Goal: Communication & Community: Answer question/provide support

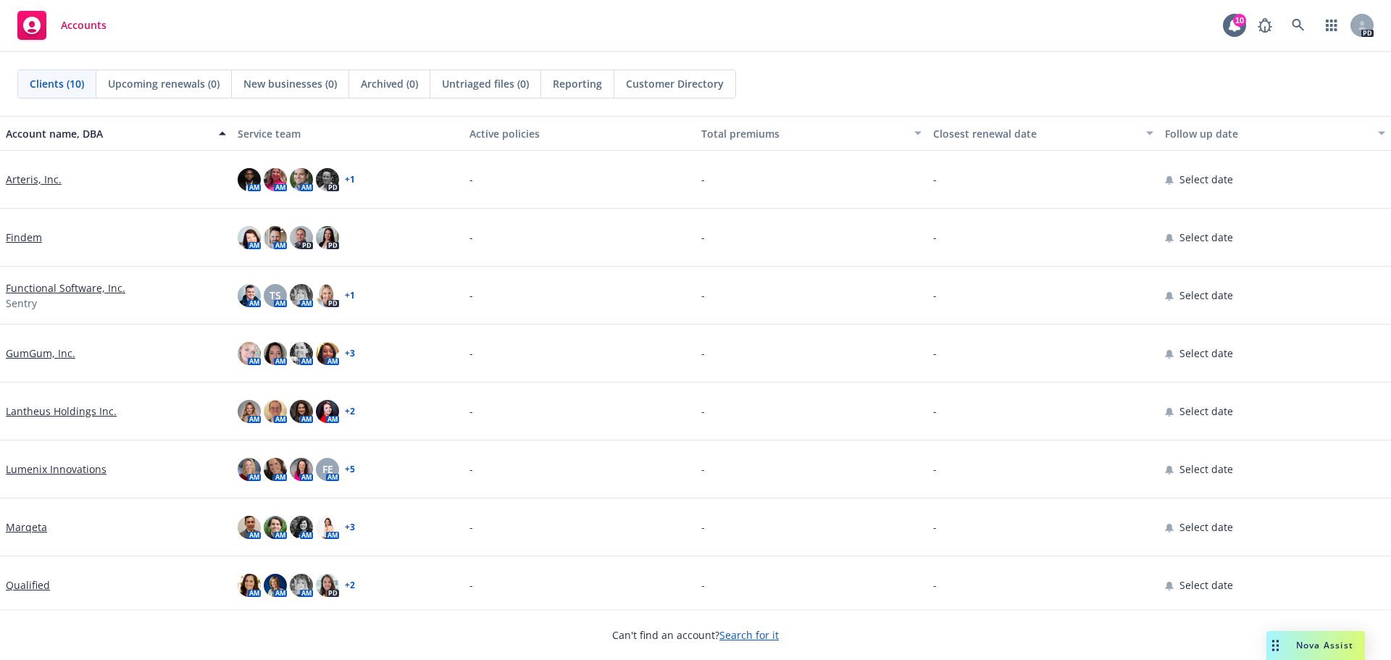
click at [1315, 645] on span "Nova Assist" at bounding box center [1324, 645] width 57 height 12
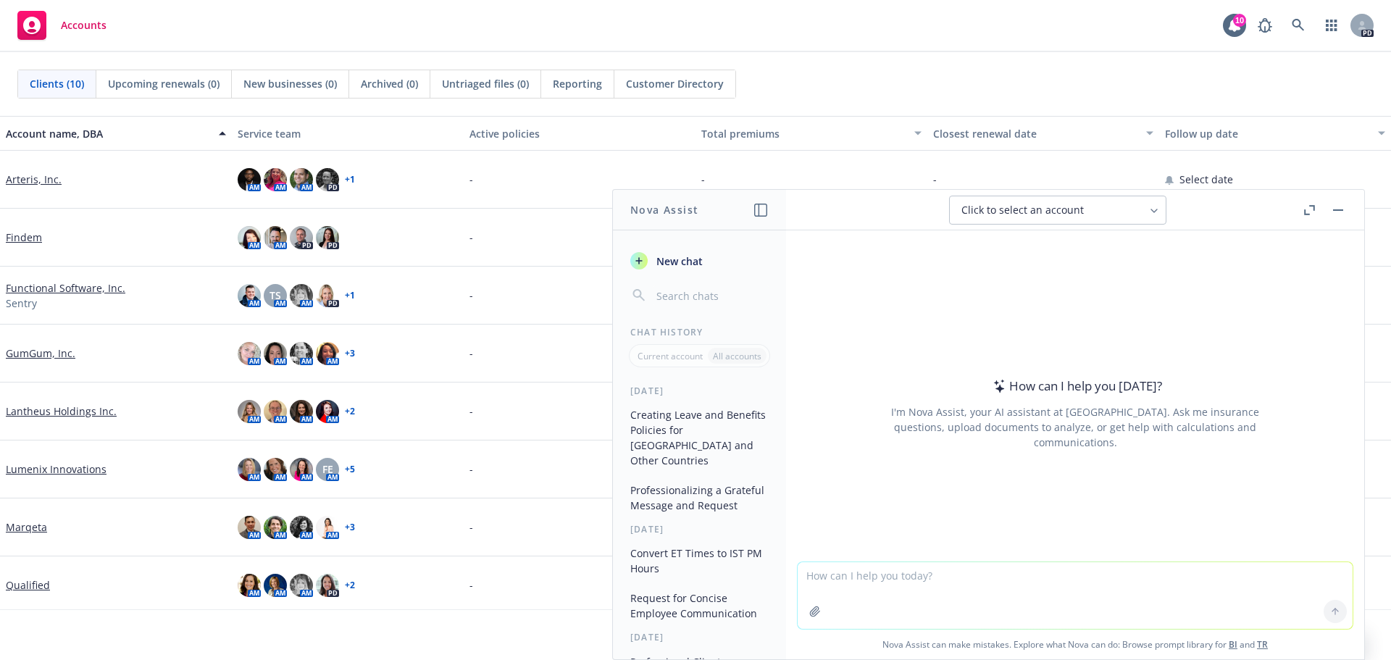
click at [985, 566] on textarea at bounding box center [1074, 595] width 555 height 67
paste textarea "Thank you for the follow up! Yes our AP team handles this and last time I check…"
type textarea "make more professional: Thank you for the follow up! Yes our AP team handles th…"
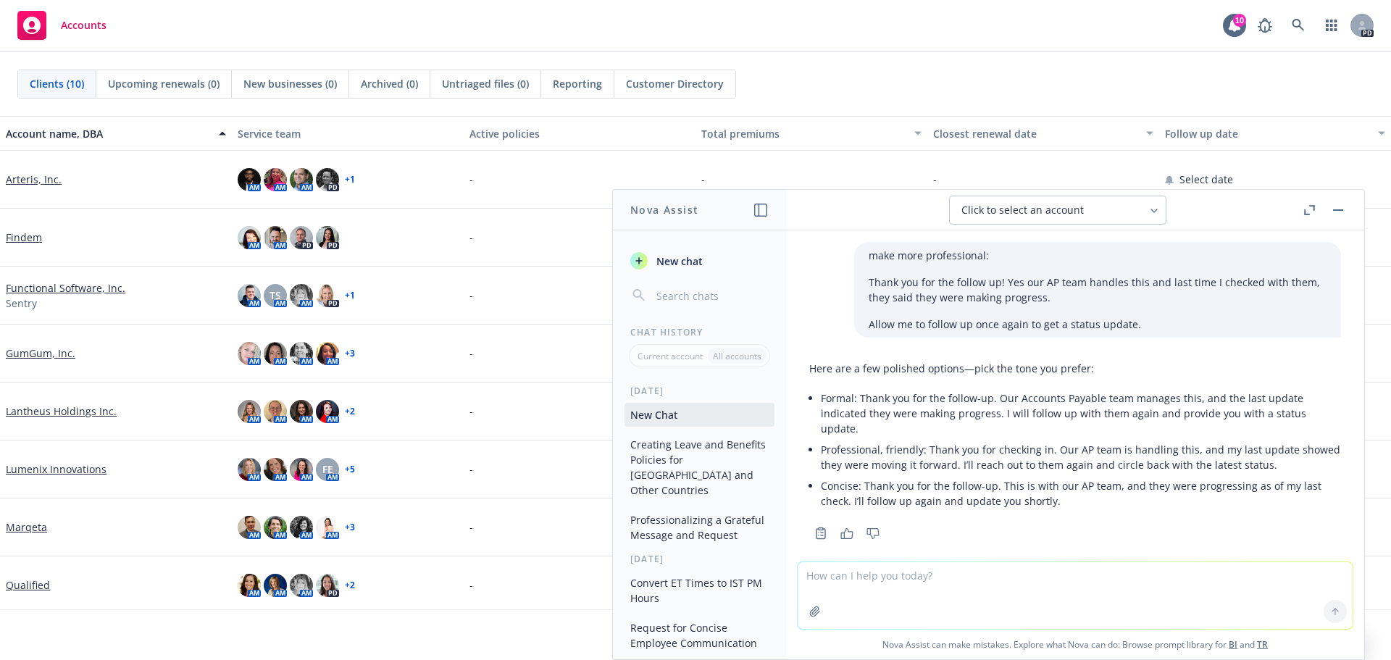
scroll to position [17, 0]
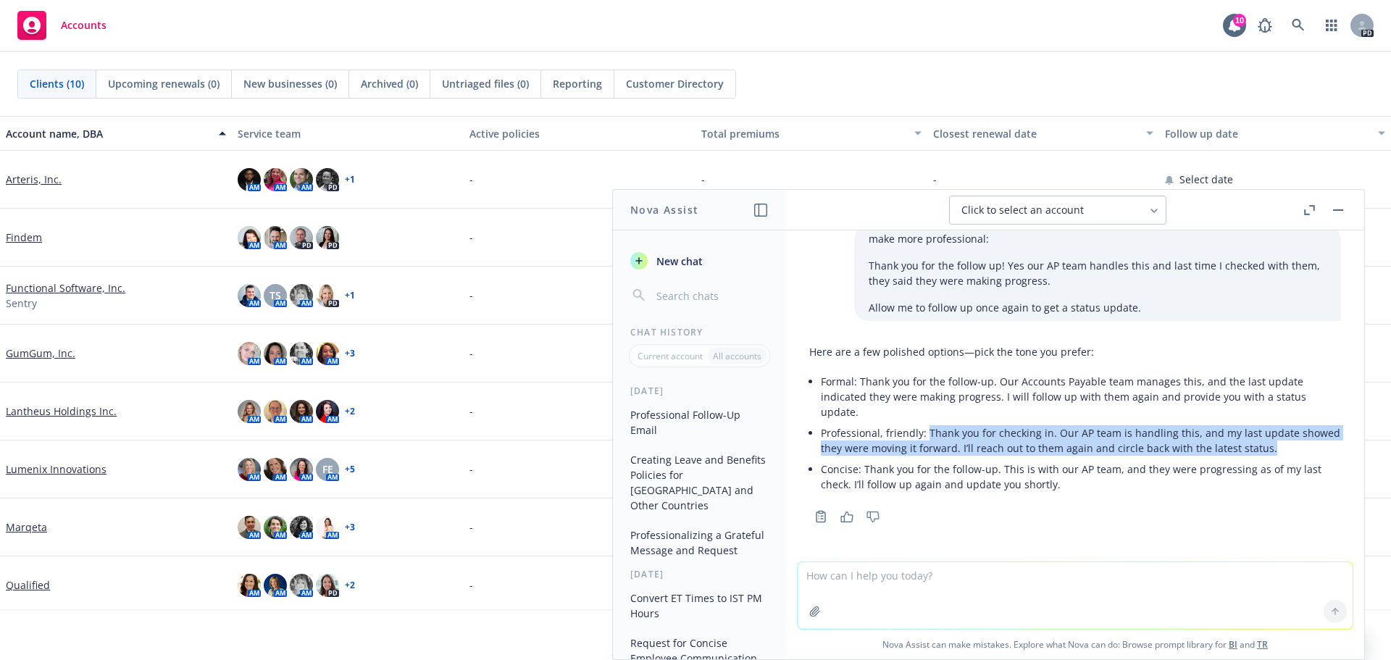
drag, startPoint x: 1300, startPoint y: 451, endPoint x: 926, endPoint y: 439, distance: 374.6
click at [926, 439] on p "Professional, friendly: Thank you for checking in. Our AP team is handling this…" at bounding box center [1081, 440] width 520 height 30
copy p "Thank you for checking in. Our AP team is handling this, and my last update sho…"
